Goal: Task Accomplishment & Management: Manage account settings

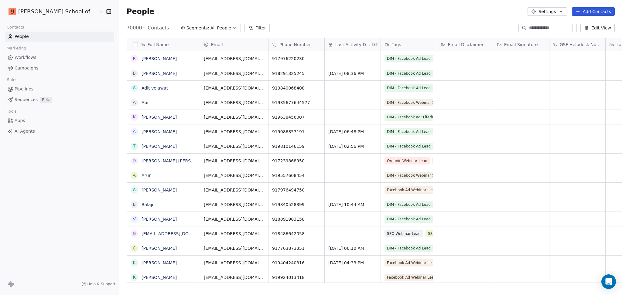
scroll to position [254, 520]
click at [56, 67] on link "Campaigns" at bounding box center [59, 68] width 109 height 10
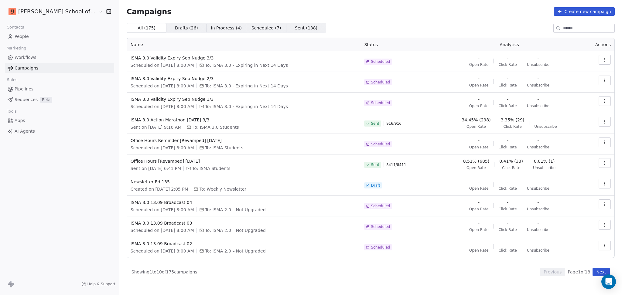
click at [30, 31] on div "Contacts" at bounding box center [59, 27] width 109 height 9
click at [43, 37] on link "People" at bounding box center [59, 37] width 109 height 10
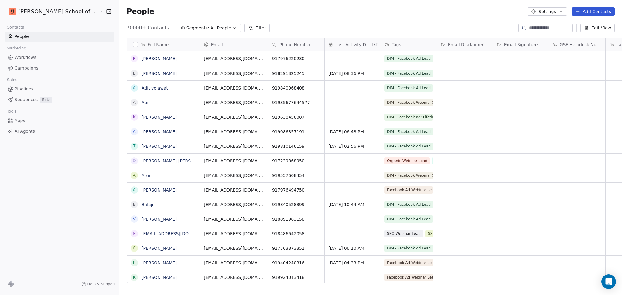
scroll to position [254, 520]
click at [541, 13] on button "Settings" at bounding box center [547, 11] width 39 height 9
click at [545, 39] on div "Import" at bounding box center [548, 44] width 29 height 10
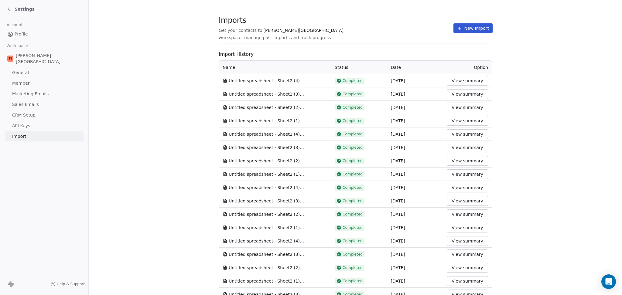
click at [454, 27] on button "New Import" at bounding box center [473, 28] width 39 height 10
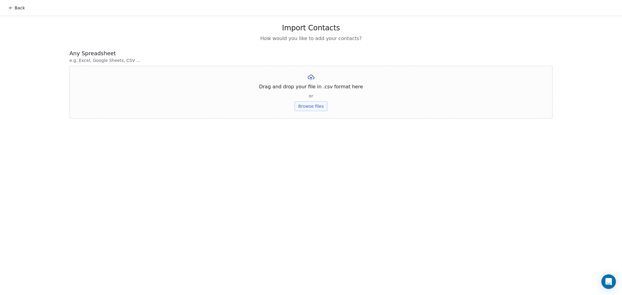
click at [308, 106] on button "Browse files" at bounding box center [311, 106] width 33 height 10
click at [311, 87] on button "Upload" at bounding box center [311, 89] width 22 height 10
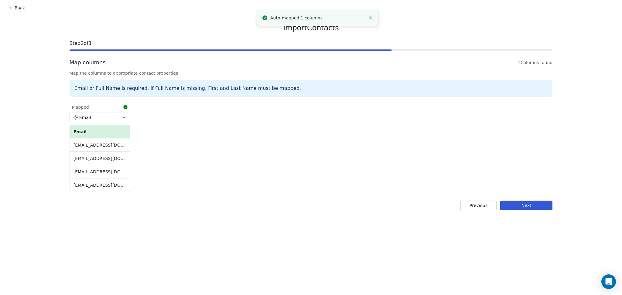
click at [526, 210] on button "Next" at bounding box center [526, 206] width 52 height 10
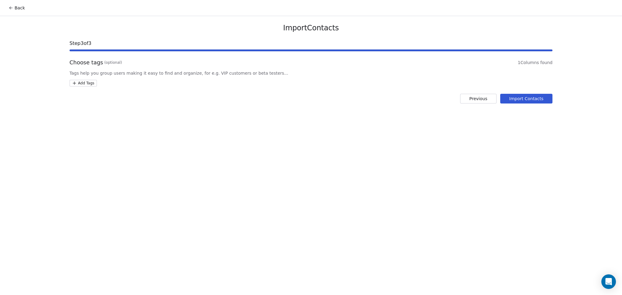
click at [90, 85] on html "Back Import Contacts Step 3 of 3 Choose tags (optional) 1 Columns found Tags he…" at bounding box center [311, 147] width 622 height 295
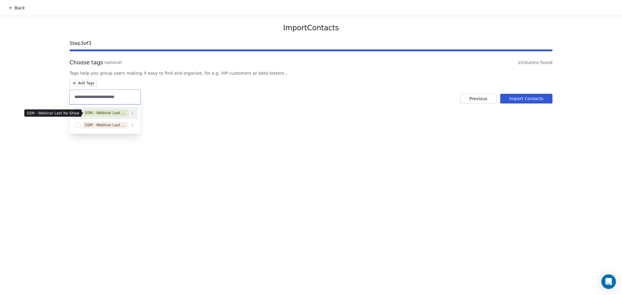
type input "**********"
click at [116, 112] on div "SSM - Webinar Last No Show" at bounding box center [106, 112] width 42 height 5
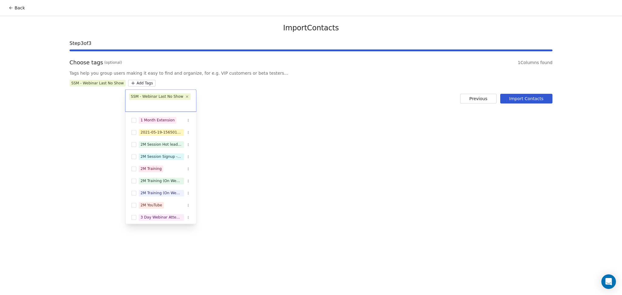
click at [225, 95] on html "Back Import Contacts Step 3 of 3 Choose tags (optional) 1 Columns found Tags he…" at bounding box center [311, 147] width 622 height 295
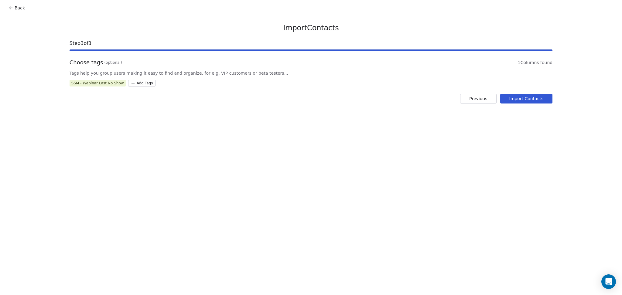
click at [545, 96] on button "Import Contacts" at bounding box center [526, 99] width 53 height 10
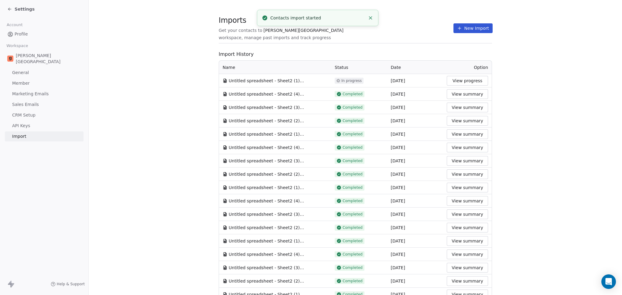
click at [434, 43] on span at bounding box center [355, 43] width 273 height 0
click at [464, 25] on button "New Import" at bounding box center [473, 28] width 39 height 10
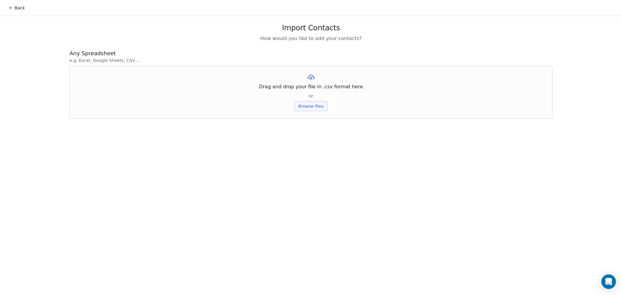
click at [313, 108] on button "Browse files" at bounding box center [311, 106] width 33 height 10
click at [312, 89] on button "Upload" at bounding box center [311, 89] width 22 height 10
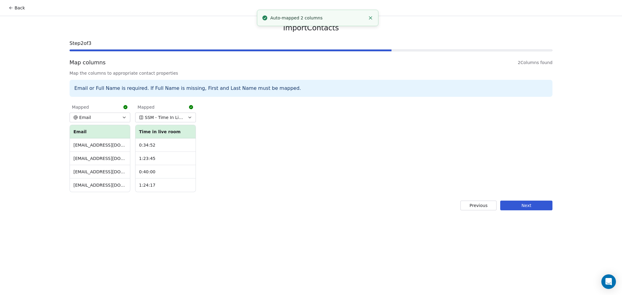
click at [543, 209] on button "Next" at bounding box center [526, 206] width 52 height 10
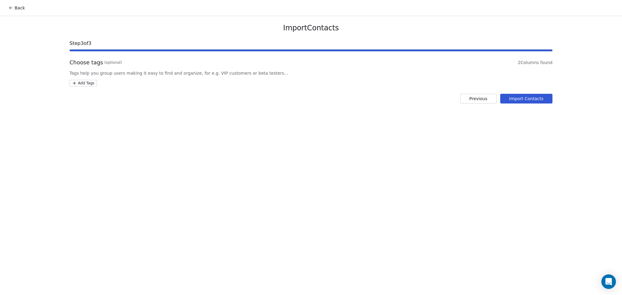
click at [82, 80] on html "Back Import Contacts Step 3 of 3 Choose tags (optional) 2 Columns found Tags he…" at bounding box center [311, 147] width 622 height 295
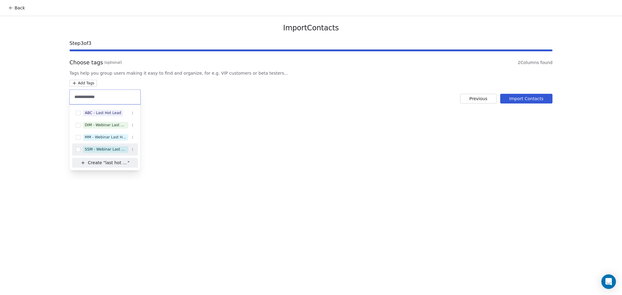
type input "**********"
click at [106, 147] on span "SSM - Webinar Last Hot Lead" at bounding box center [105, 149] width 45 height 7
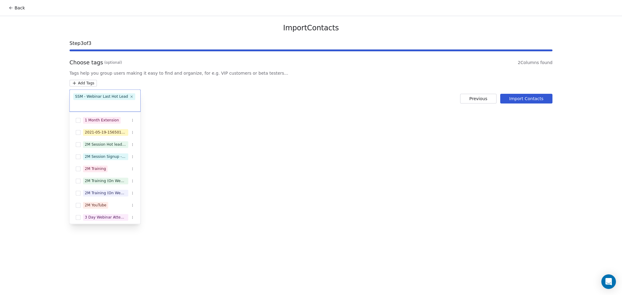
click at [206, 126] on html "Back Import Contacts Step 3 of 3 Choose tags (optional) 2 Columns found Tags he…" at bounding box center [311, 147] width 622 height 295
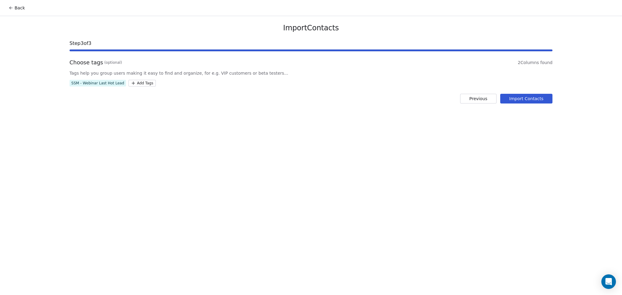
click at [504, 99] on button "Import Contacts" at bounding box center [526, 99] width 53 height 10
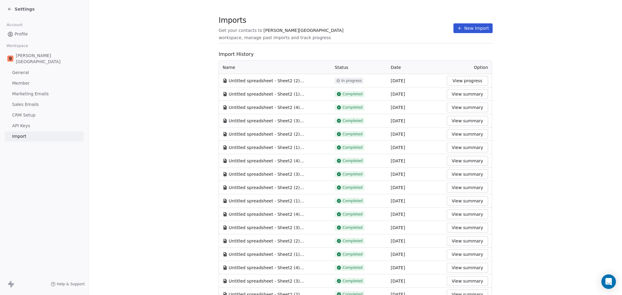
click at [453, 85] on button "View progress" at bounding box center [467, 81] width 41 height 10
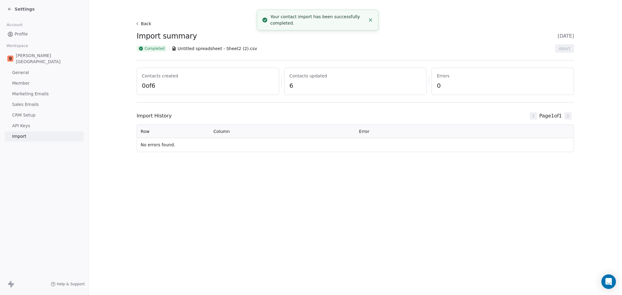
click at [138, 26] on button "Back" at bounding box center [143, 23] width 19 height 11
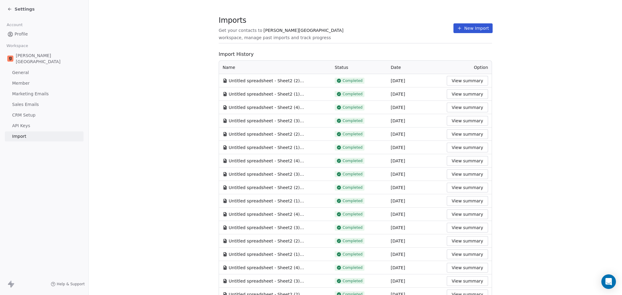
click at [457, 30] on icon at bounding box center [459, 28] width 5 height 5
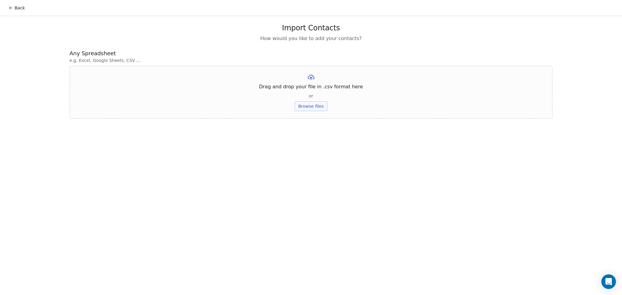
click at [304, 105] on button "Browse files" at bounding box center [311, 106] width 33 height 10
click at [307, 89] on button "Upload" at bounding box center [311, 89] width 22 height 10
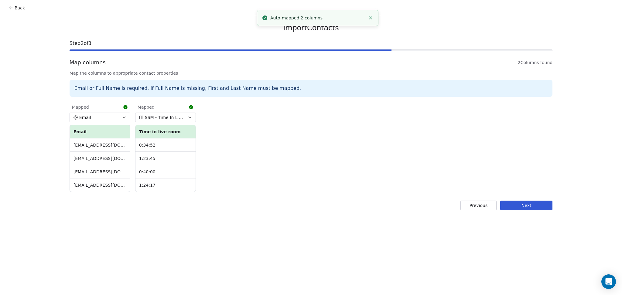
click at [513, 201] on button "Next" at bounding box center [526, 206] width 52 height 10
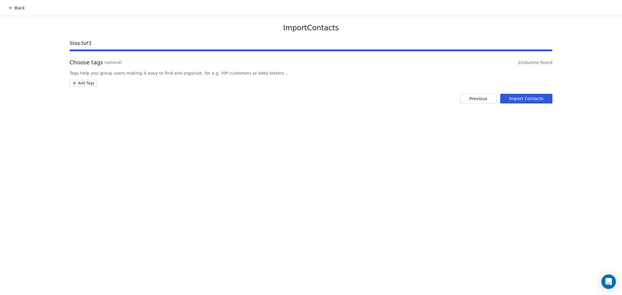
click at [91, 83] on html "Back Import Contacts Step 3 of 3 Choose tags (optional) 2 Columns found Tags he…" at bounding box center [311, 147] width 622 height 295
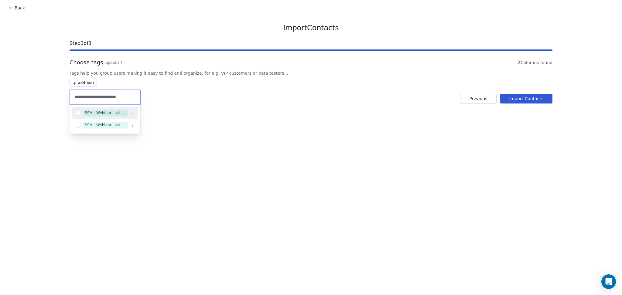
type input "**********"
click at [112, 114] on div "SSM - Webinar Last Attended" at bounding box center [106, 112] width 42 height 5
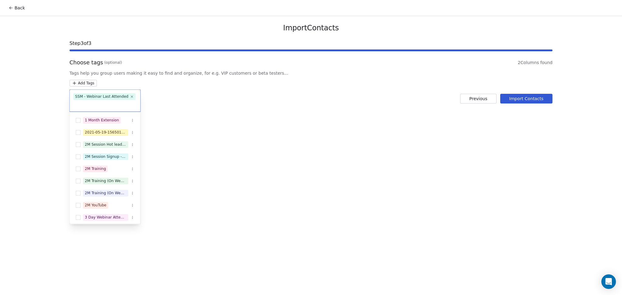
click at [232, 100] on html "Back Import Contacts Step 3 of 3 Choose tags (optional) 2 Columns found Tags he…" at bounding box center [311, 147] width 622 height 295
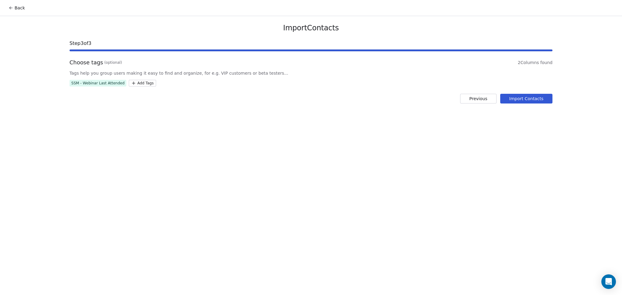
click at [504, 98] on button "Import Contacts" at bounding box center [526, 99] width 53 height 10
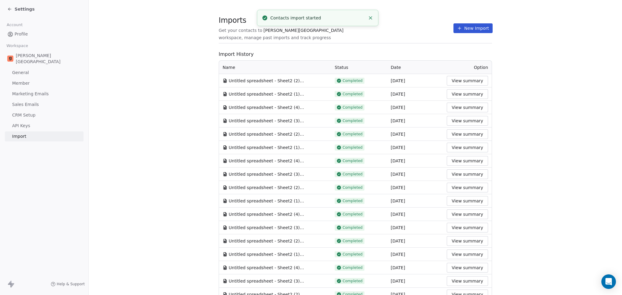
click at [329, 48] on div "Imports Get your contacts to Goela School workspace, manage past imports and tr…" at bounding box center [355, 260] width 273 height 483
click at [454, 23] on button "New Import" at bounding box center [473, 28] width 39 height 10
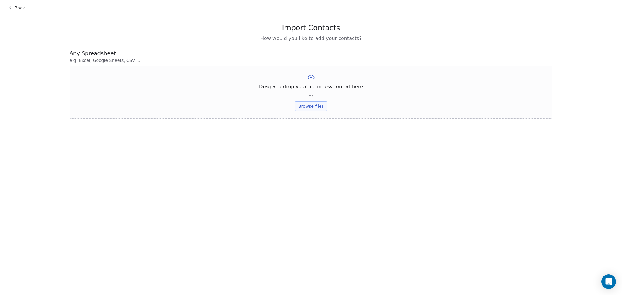
click at [458, 26] on div "Import Contacts How would you like to add your contacts?" at bounding box center [311, 32] width 483 height 19
click at [307, 108] on button "Browse files" at bounding box center [311, 106] width 33 height 10
click at [310, 87] on button "Upload" at bounding box center [311, 89] width 22 height 10
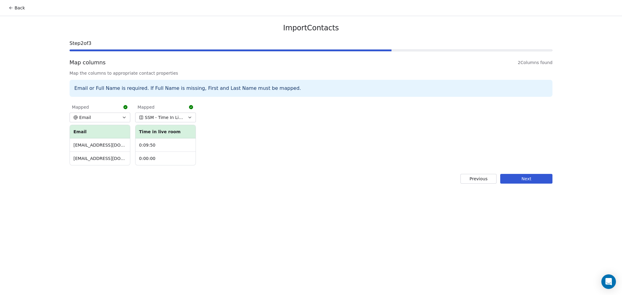
click at [524, 182] on button "Next" at bounding box center [526, 179] width 52 height 10
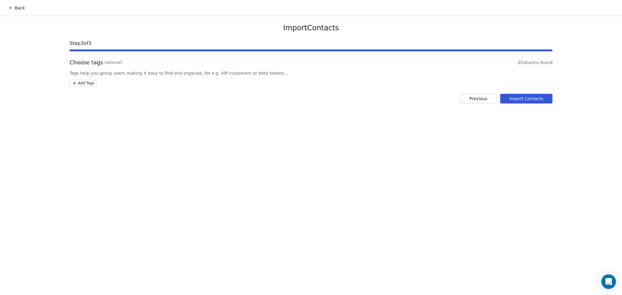
click at [79, 85] on html "Back Import Contacts Step 3 of 3 Choose tags (optional) 2 Columns found Tags he…" at bounding box center [311, 147] width 622 height 295
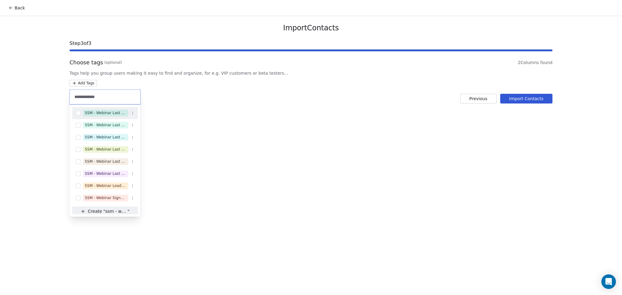
type input "**********"
click at [7, 7] on html "**********" at bounding box center [311, 147] width 622 height 295
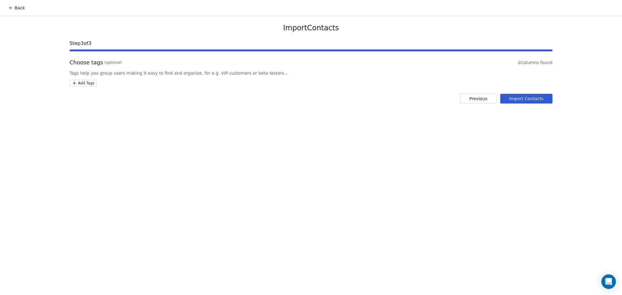
click at [10, 7] on icon at bounding box center [11, 7] width 5 height 5
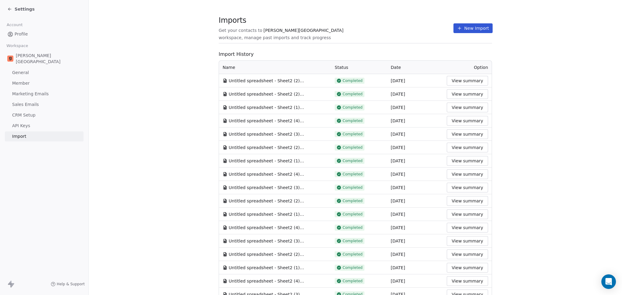
click at [456, 27] on button "New Import" at bounding box center [473, 28] width 39 height 10
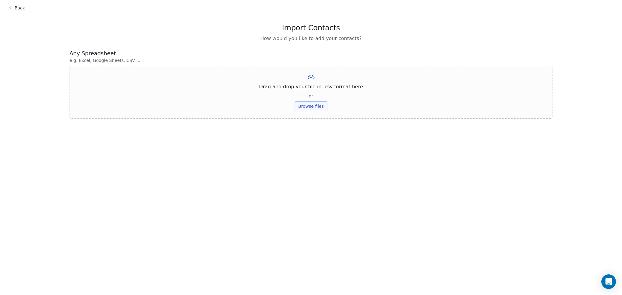
click at [301, 110] on button "Browse files" at bounding box center [311, 106] width 33 height 10
click at [305, 89] on button "Upload" at bounding box center [311, 89] width 22 height 10
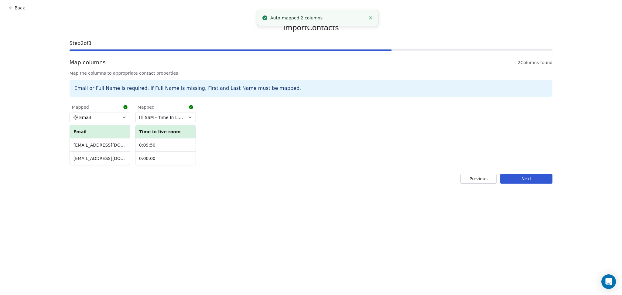
click at [515, 180] on button "Next" at bounding box center [526, 179] width 52 height 10
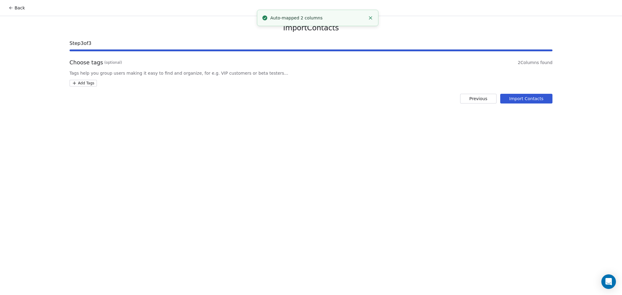
click at [86, 82] on html "Back Import Contacts Step 3 of 3 Choose tags (optional) 2 Columns found Tags he…" at bounding box center [311, 147] width 622 height 295
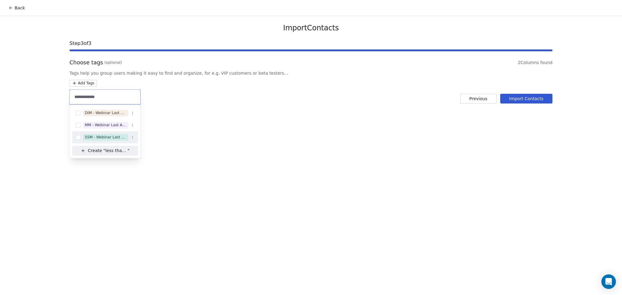
type input "**********"
click at [117, 139] on div "SSM - Webinar Last Attended (Less Than 30 mins)" at bounding box center [106, 137] width 42 height 5
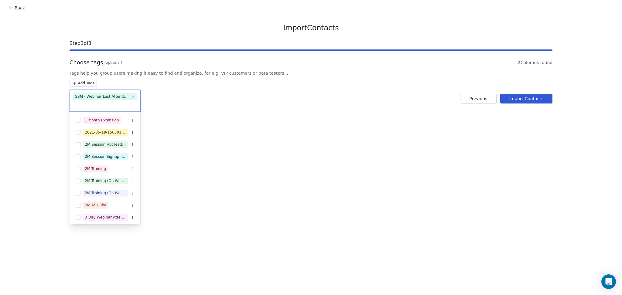
click at [240, 128] on html "Back Import Contacts Step 3 of 3 Choose tags (optional) 2 Columns found Tags he…" at bounding box center [311, 147] width 622 height 295
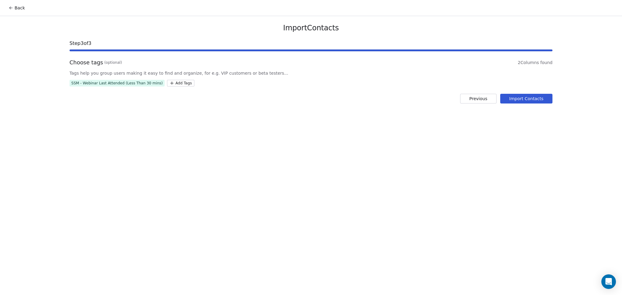
click at [505, 99] on button "Import Contacts" at bounding box center [526, 99] width 53 height 10
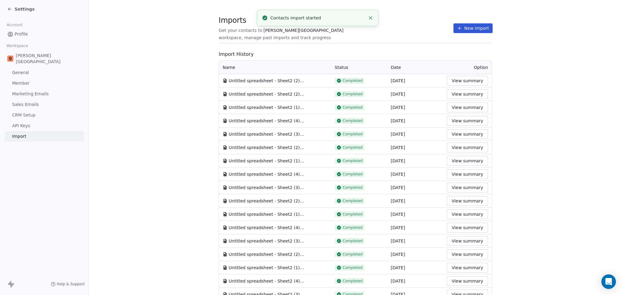
click at [285, 59] on div "Import History Name Status Date Option Untitled spreadsheet - Sheet2 (2).csv Co…" at bounding box center [355, 283] width 273 height 465
click at [410, 19] on section "Imports Get your contacts to Goela School workspace, manage past imports and tr…" at bounding box center [355, 31] width 273 height 24
click at [464, 31] on button "New Import" at bounding box center [473, 28] width 39 height 10
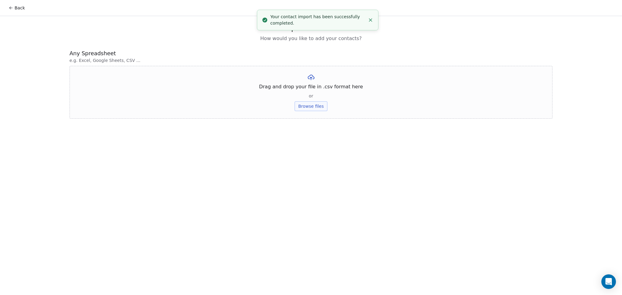
click at [318, 103] on button "Browse files" at bounding box center [311, 106] width 33 height 10
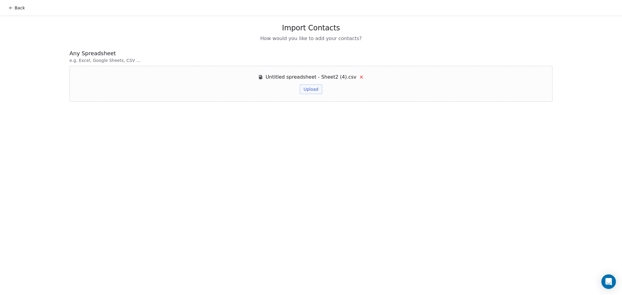
click at [311, 92] on button "Upload" at bounding box center [311, 89] width 22 height 10
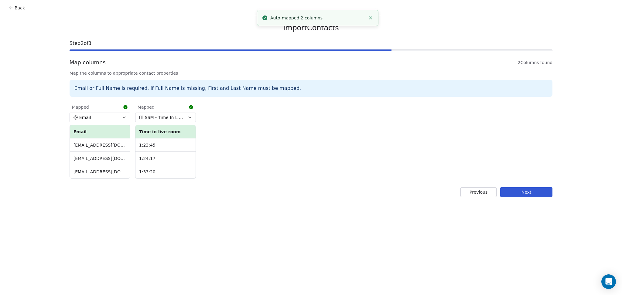
click at [529, 192] on button "Next" at bounding box center [526, 192] width 52 height 10
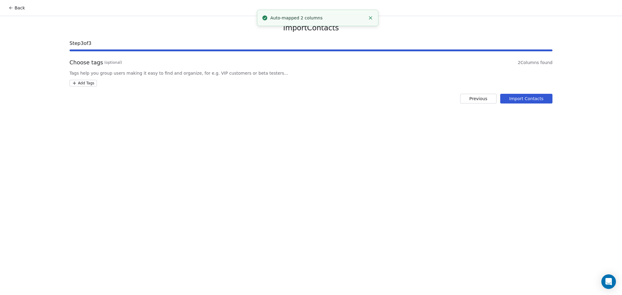
click at [78, 83] on html "Back Import Contacts Step 3 of 3 Choose tags (optional) 2 Columns found Tags he…" at bounding box center [311, 147] width 622 height 295
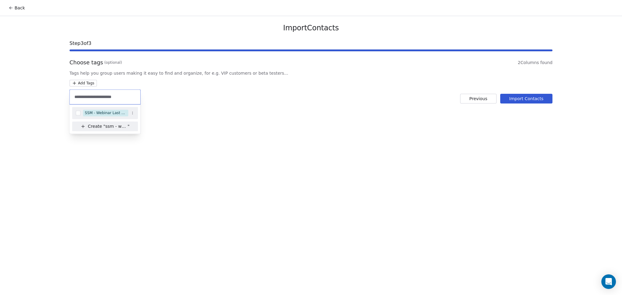
type input "**********"
click at [103, 115] on div "SSM - Webinar Last Hot Lead" at bounding box center [106, 112] width 42 height 5
click at [261, 96] on html "Back Import Contacts Step 3 of 3 Choose tags (optional) 2 Columns found Tags he…" at bounding box center [311, 147] width 622 height 295
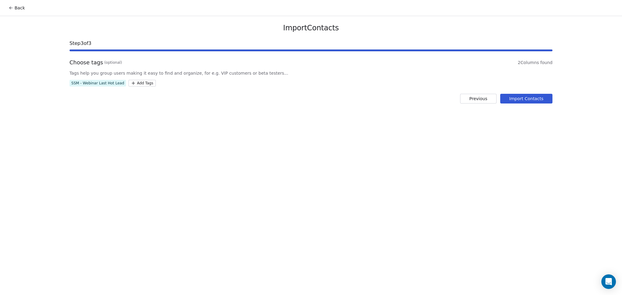
click at [502, 99] on button "Import Contacts" at bounding box center [526, 99] width 53 height 10
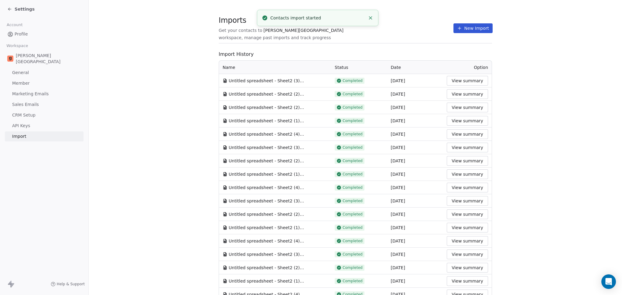
click at [375, 76] on td "Completed" at bounding box center [359, 80] width 56 height 13
click at [340, 40] on section "Imports Get your contacts to Goela School workspace, manage past imports and tr…" at bounding box center [355, 31] width 273 height 24
click at [190, 47] on section "Imports Get your contacts to Goela School workspace, manage past imports and tr…" at bounding box center [356, 281] width 534 height 562
click at [11, 8] on icon at bounding box center [9, 9] width 5 height 5
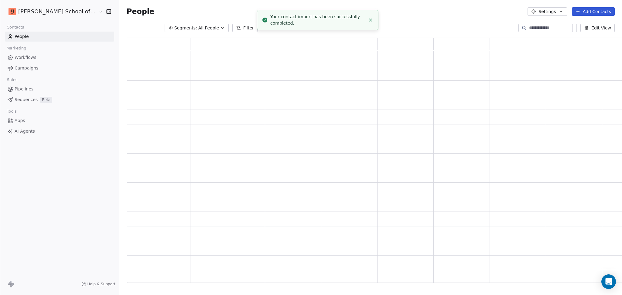
scroll to position [239, 506]
click at [42, 70] on link "Campaigns" at bounding box center [59, 68] width 109 height 10
